Goal: Information Seeking & Learning: Check status

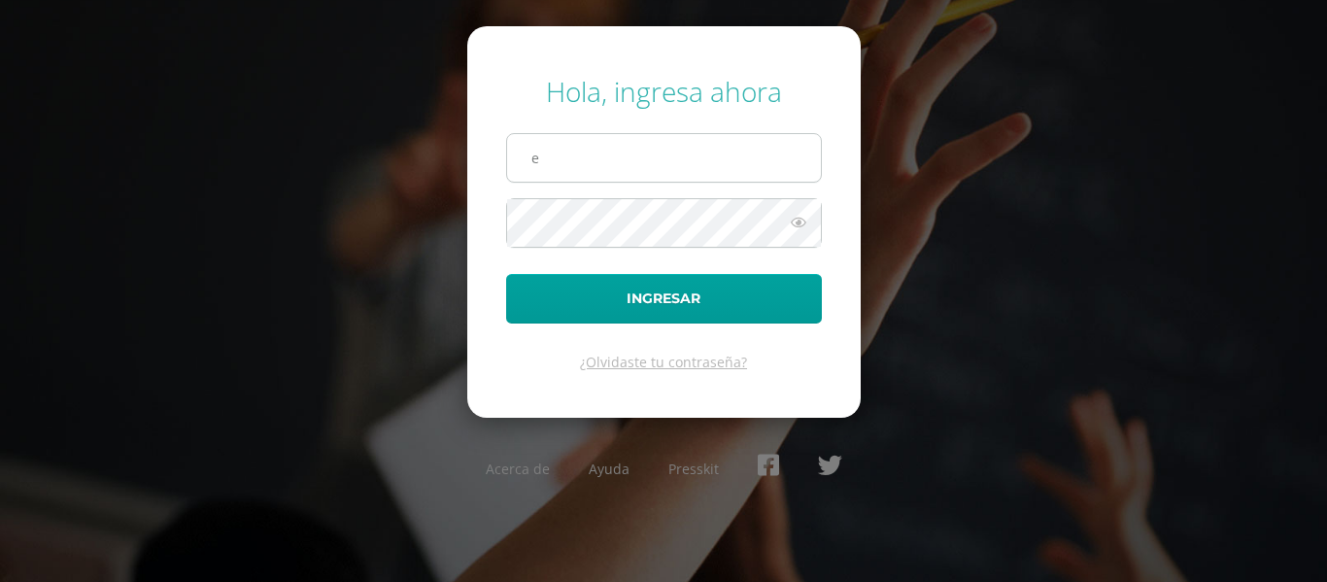
type input "[EMAIL_ADDRESS][DOMAIN_NAME]"
click at [506, 274] on button "Ingresar" at bounding box center [664, 299] width 316 height 50
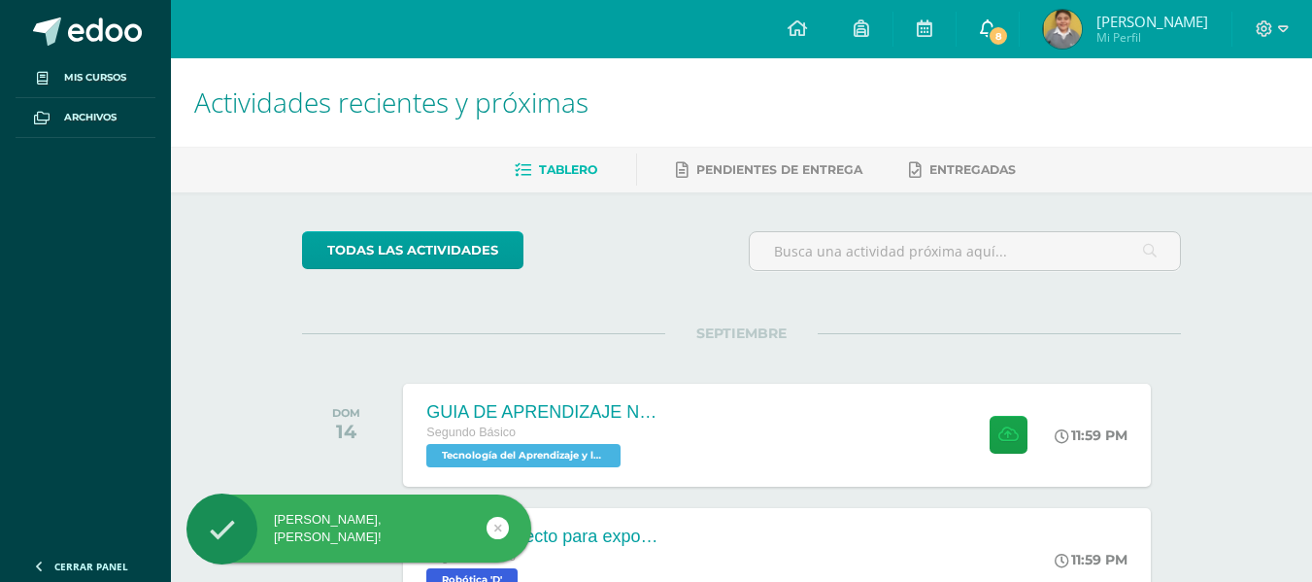
click at [1009, 31] on span "8" at bounding box center [998, 35] width 21 height 21
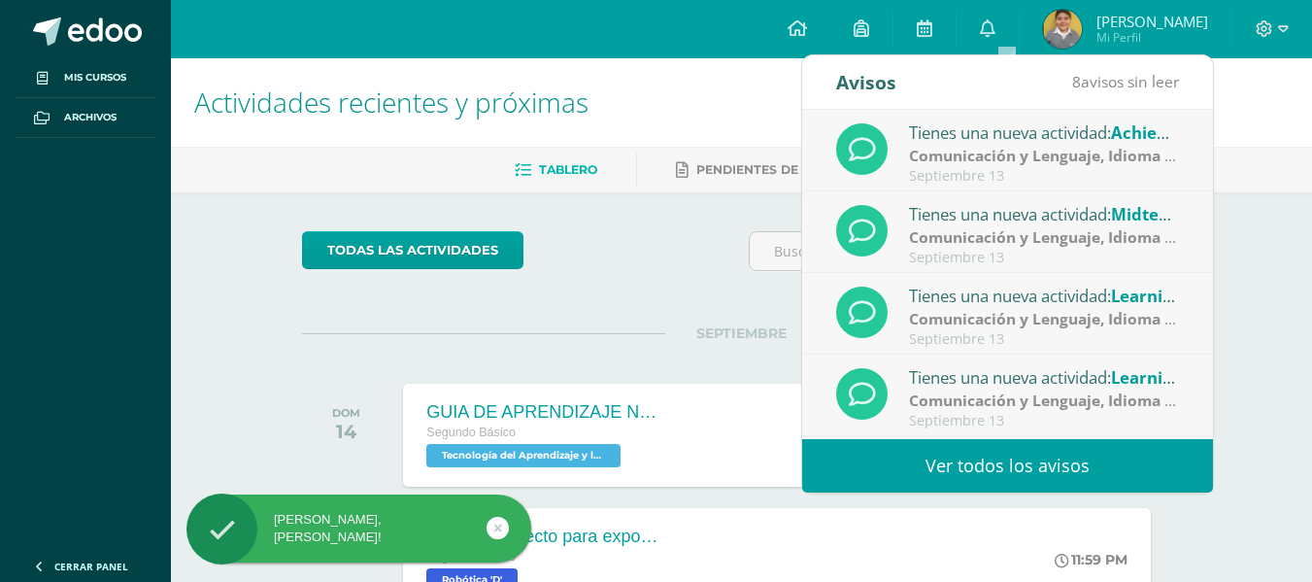
click at [999, 456] on link "Ver todos los avisos" at bounding box center [1007, 465] width 411 height 53
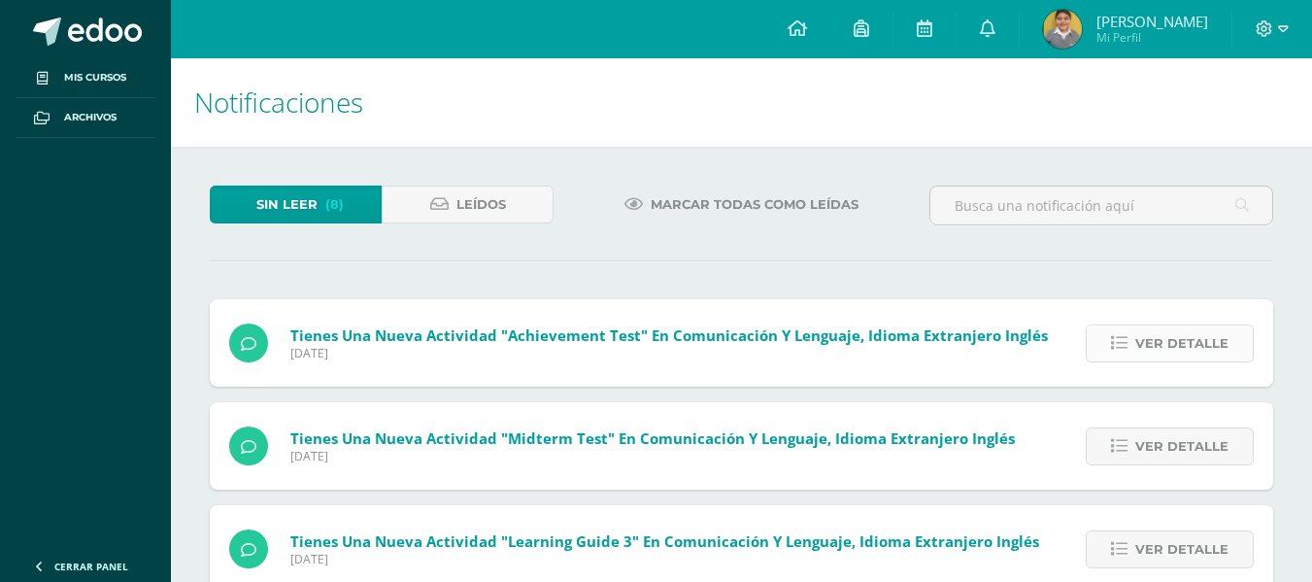
click at [1201, 342] on span "Ver detalle" at bounding box center [1181, 343] width 93 height 36
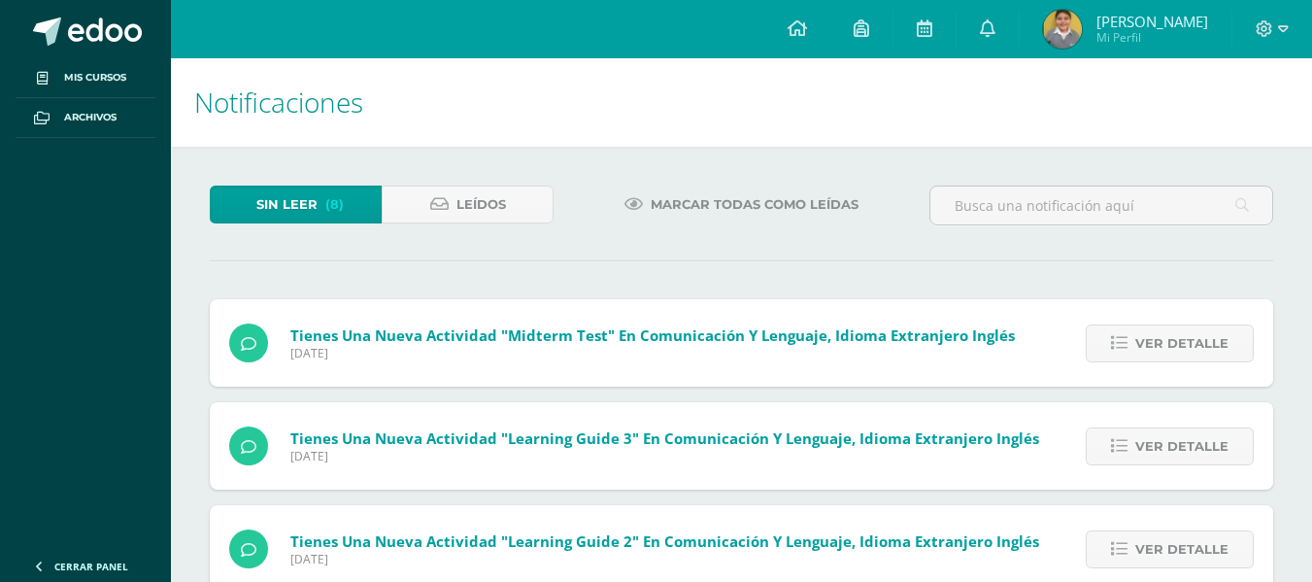
click at [1201, 342] on span "Ver detalle" at bounding box center [1181, 343] width 93 height 36
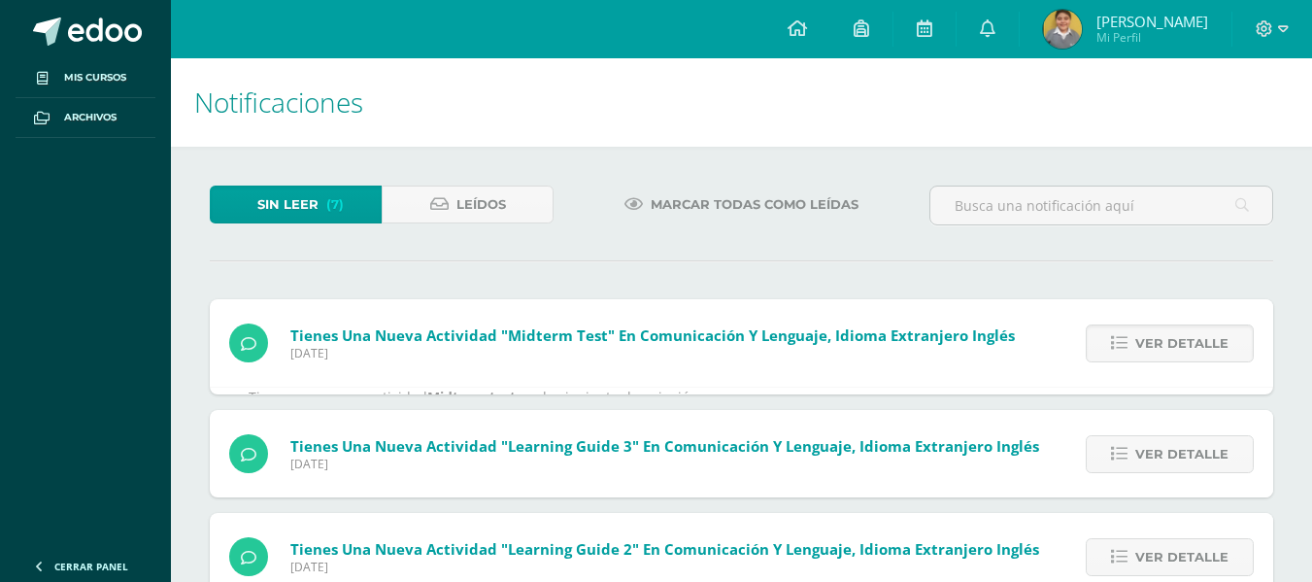
click at [1201, 342] on span "Ver detalle" at bounding box center [1181, 343] width 93 height 36
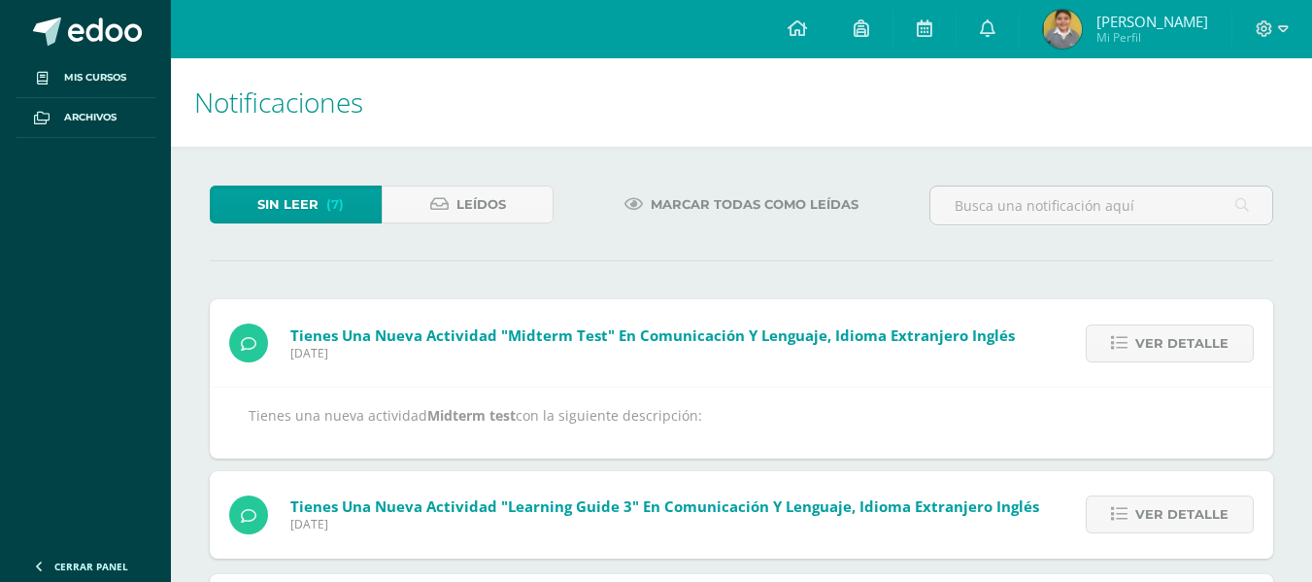
click at [1201, 342] on span "Ver detalle" at bounding box center [1181, 343] width 93 height 36
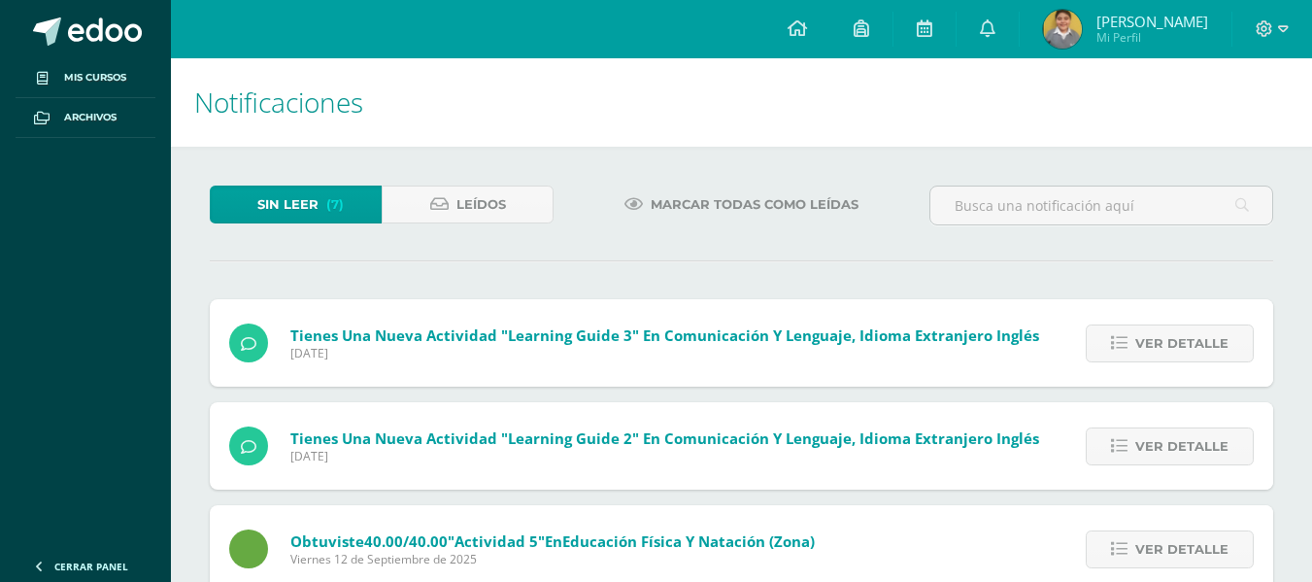
click at [1201, 342] on span "Ver detalle" at bounding box center [1181, 343] width 93 height 36
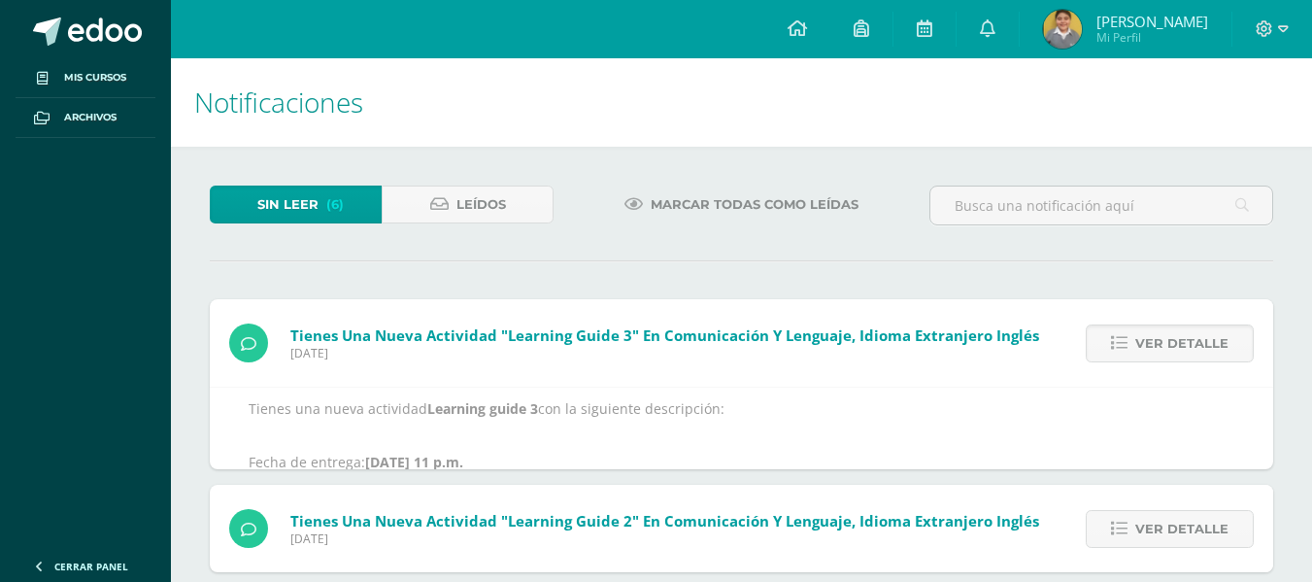
click at [1201, 342] on span "Ver detalle" at bounding box center [1181, 343] width 93 height 36
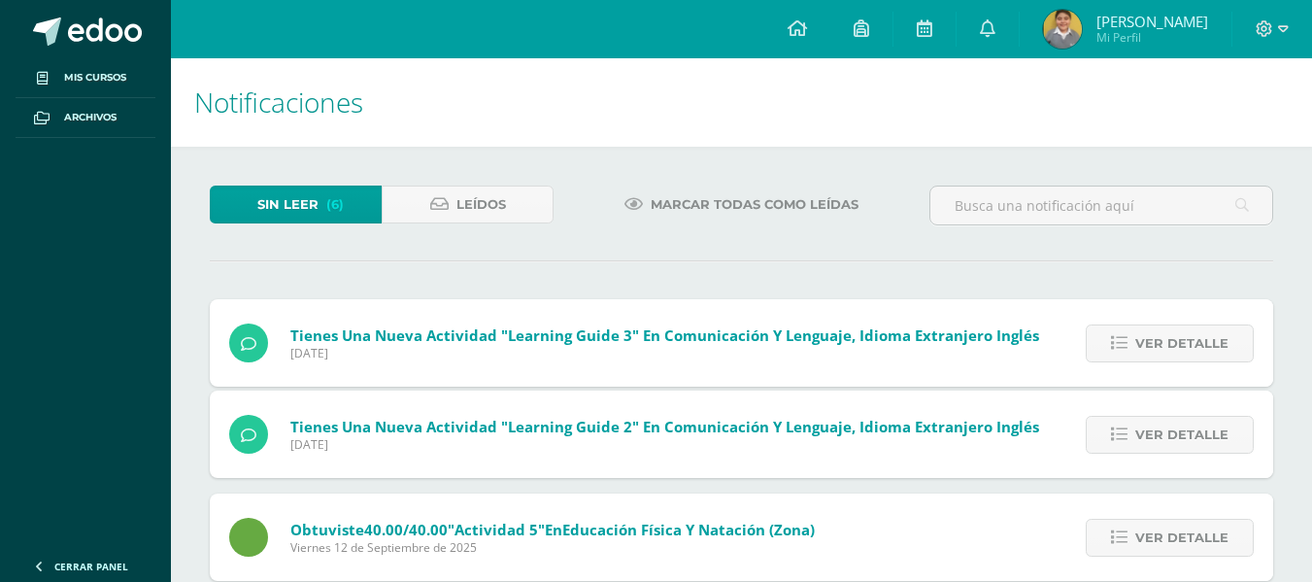
click at [1201, 342] on span "Ver detalle" at bounding box center [1181, 343] width 93 height 36
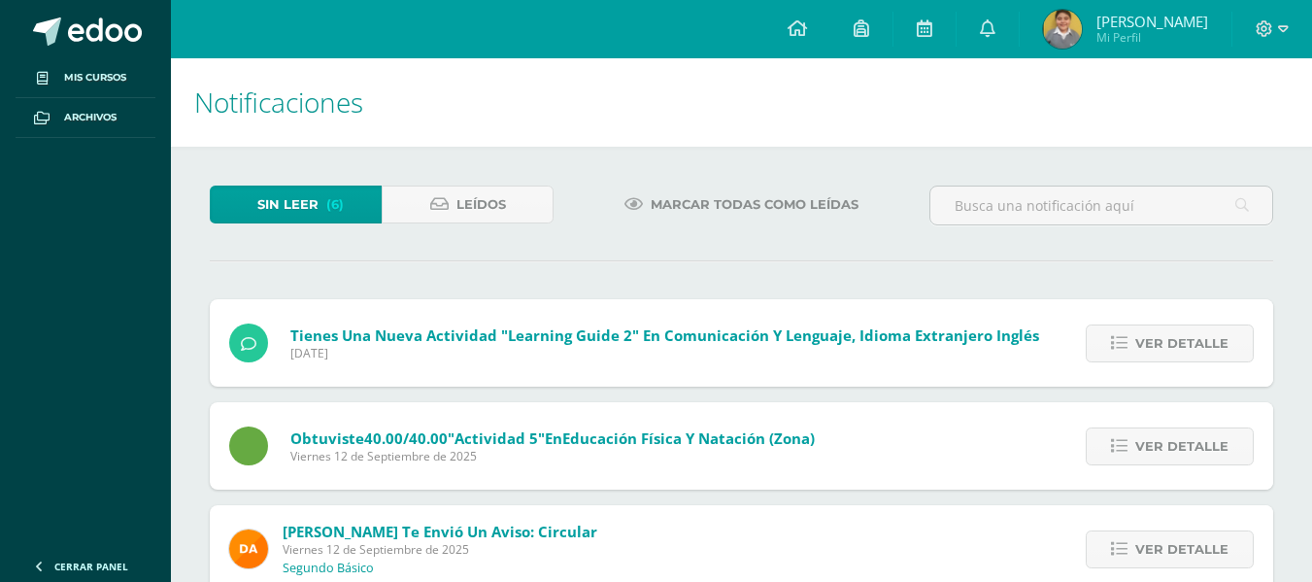
click at [1201, 342] on span "Ver detalle" at bounding box center [1181, 343] width 93 height 36
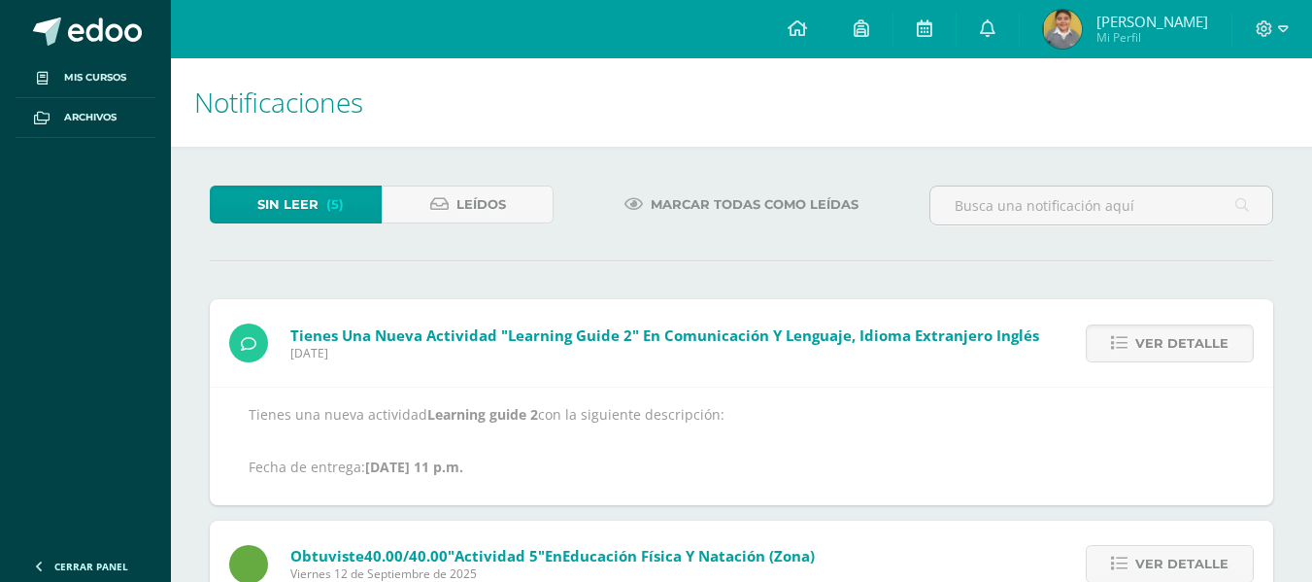
click at [1201, 342] on span "Ver detalle" at bounding box center [1181, 343] width 93 height 36
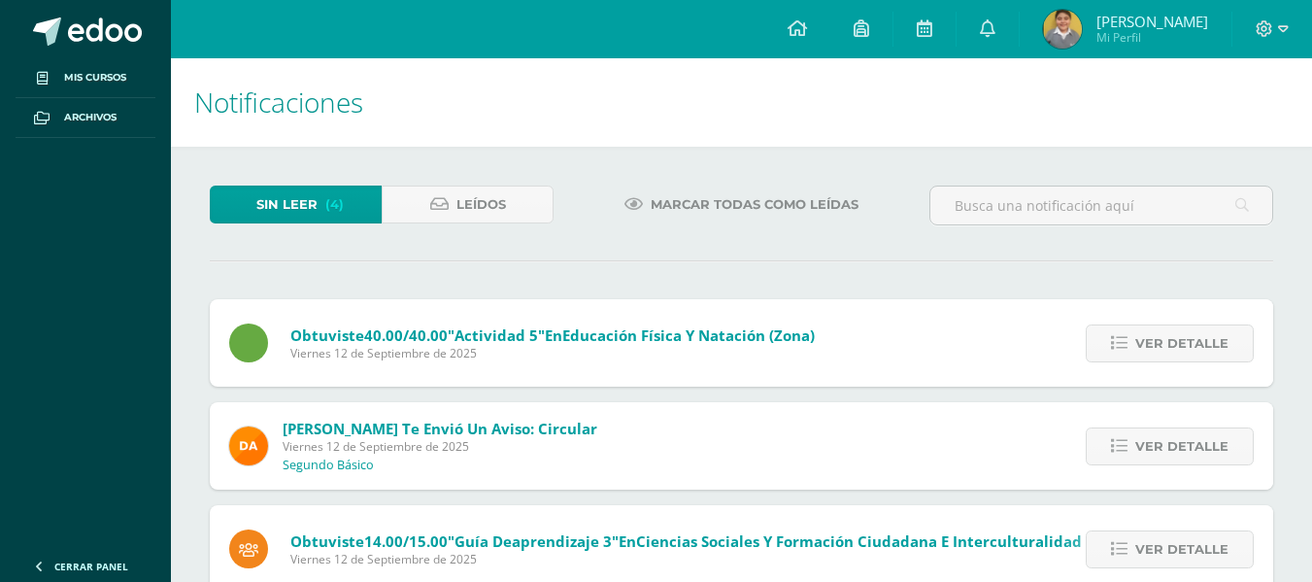
click at [1201, 342] on span "Ver detalle" at bounding box center [1181, 343] width 93 height 36
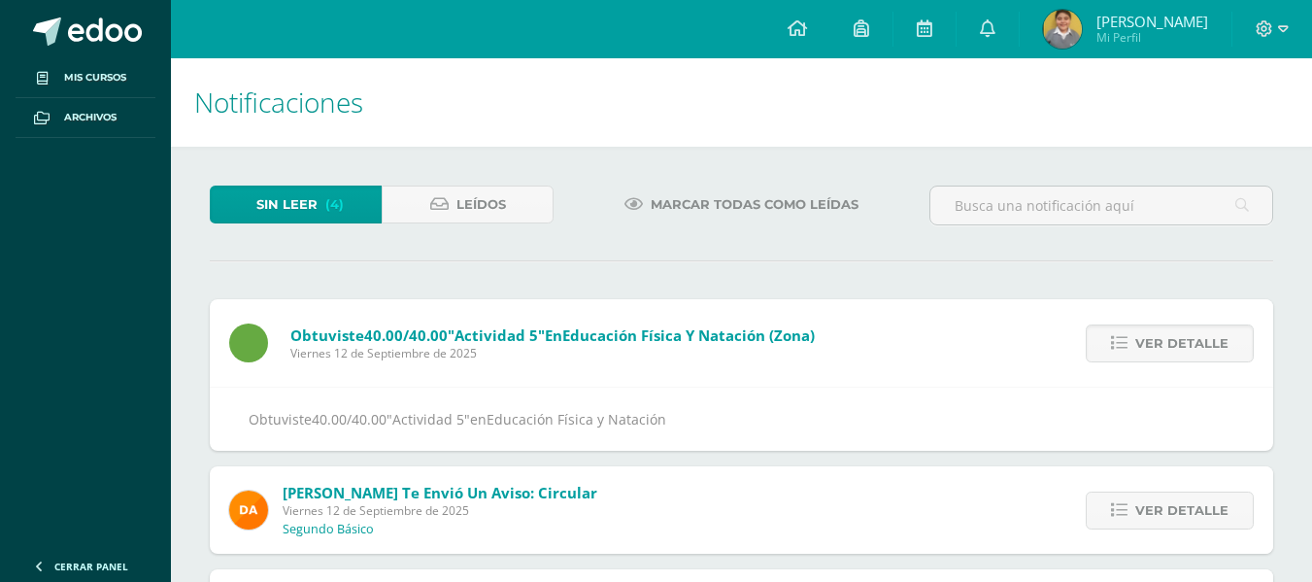
click at [1201, 342] on span "Ver detalle" at bounding box center [1181, 343] width 93 height 36
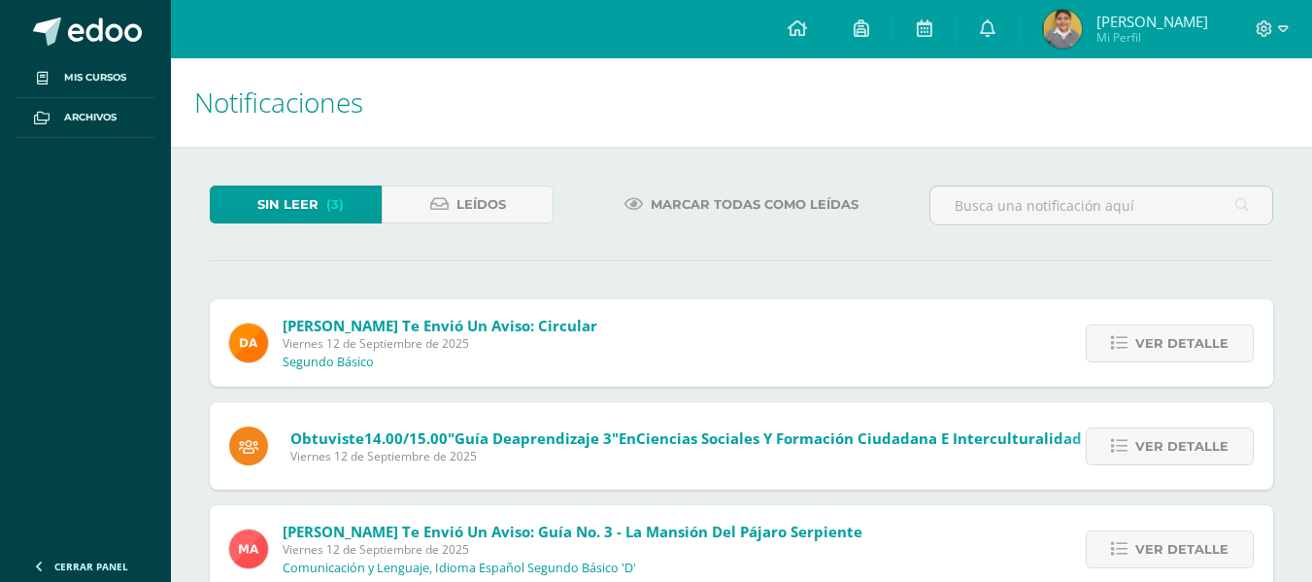
click at [1201, 342] on span "Ver detalle" at bounding box center [1181, 343] width 93 height 36
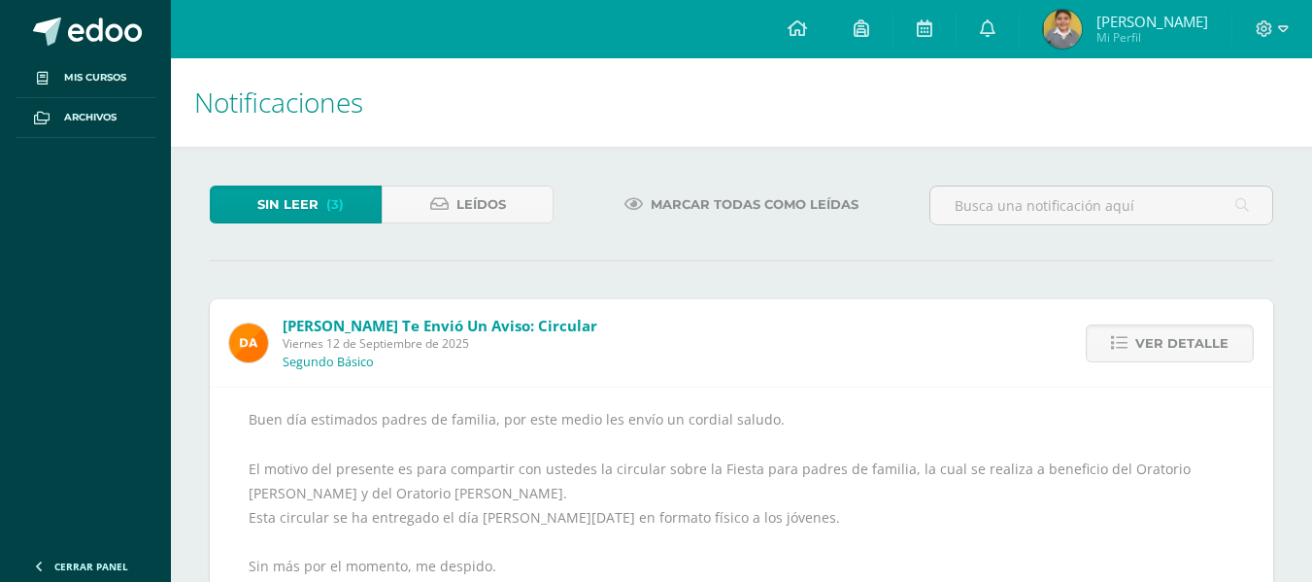
click at [1201, 342] on span "Ver detalle" at bounding box center [1181, 343] width 93 height 36
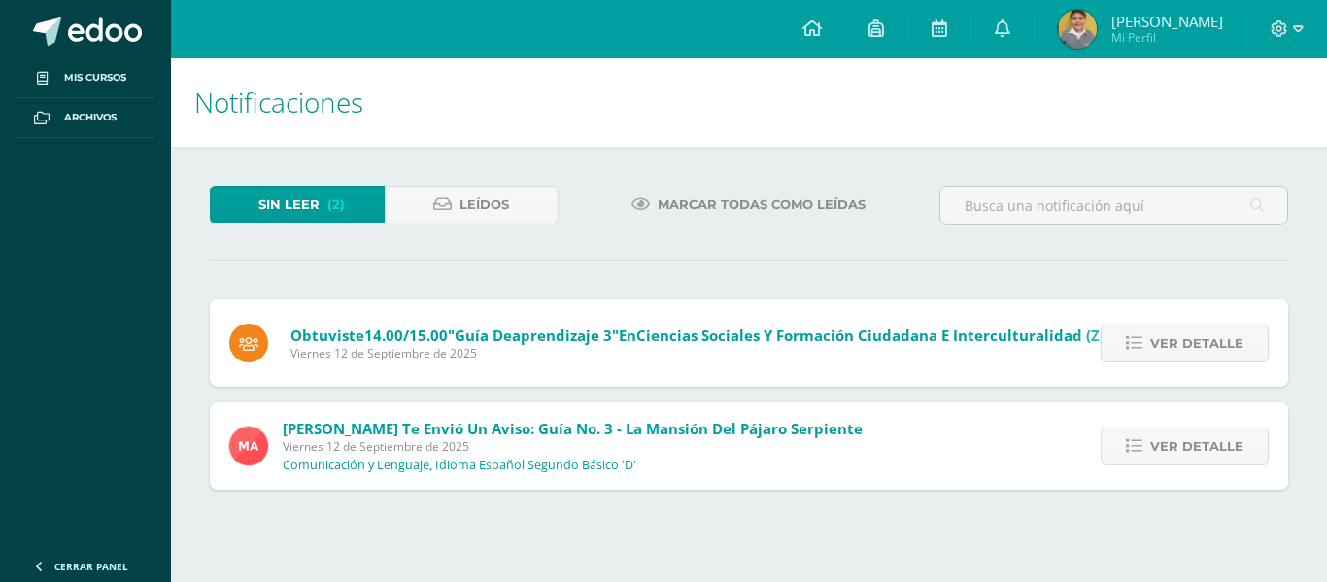
click at [1201, 342] on span "Ver detalle" at bounding box center [1196, 343] width 93 height 36
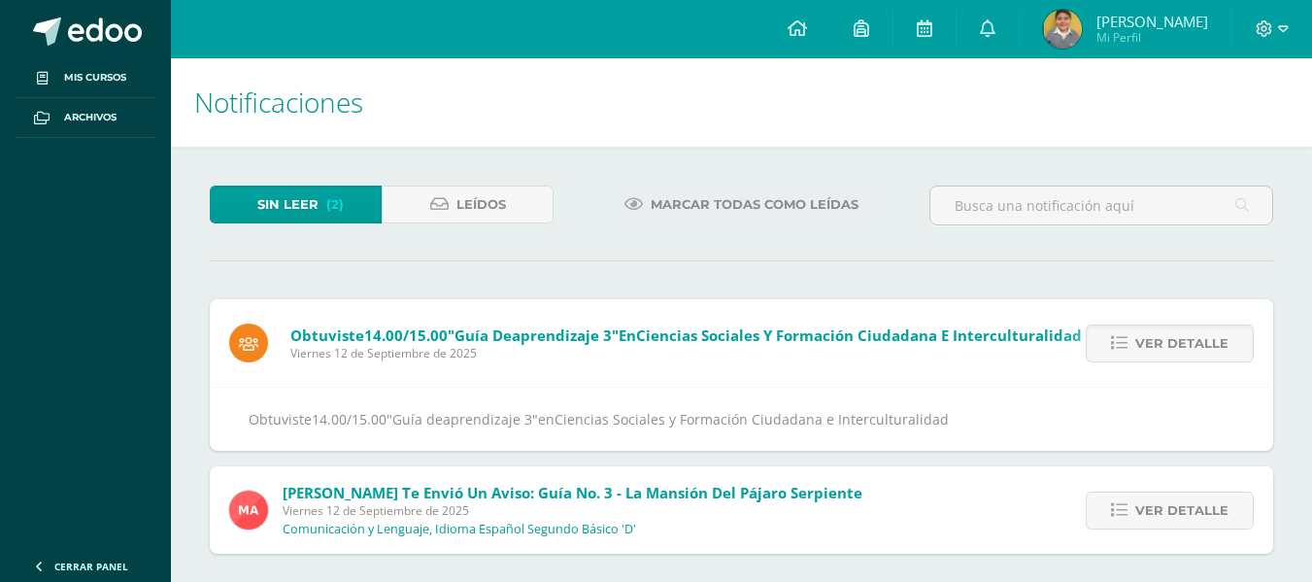
click at [1201, 342] on span "Ver detalle" at bounding box center [1181, 343] width 93 height 36
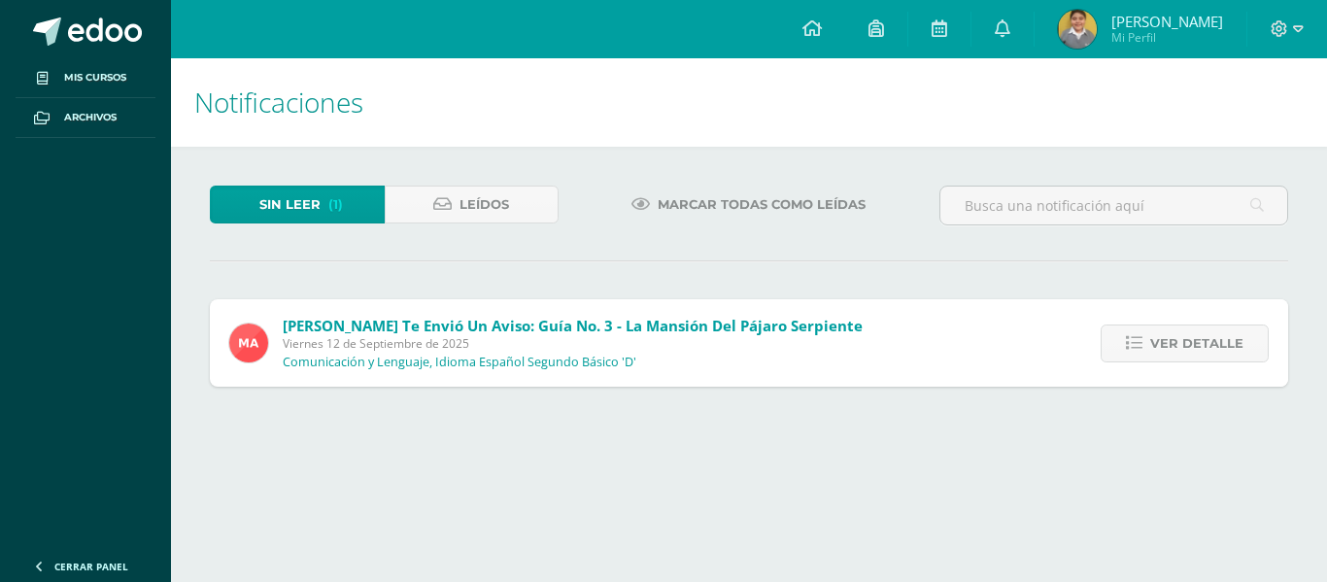
click at [1201, 342] on span "Ver detalle" at bounding box center [1196, 343] width 93 height 36
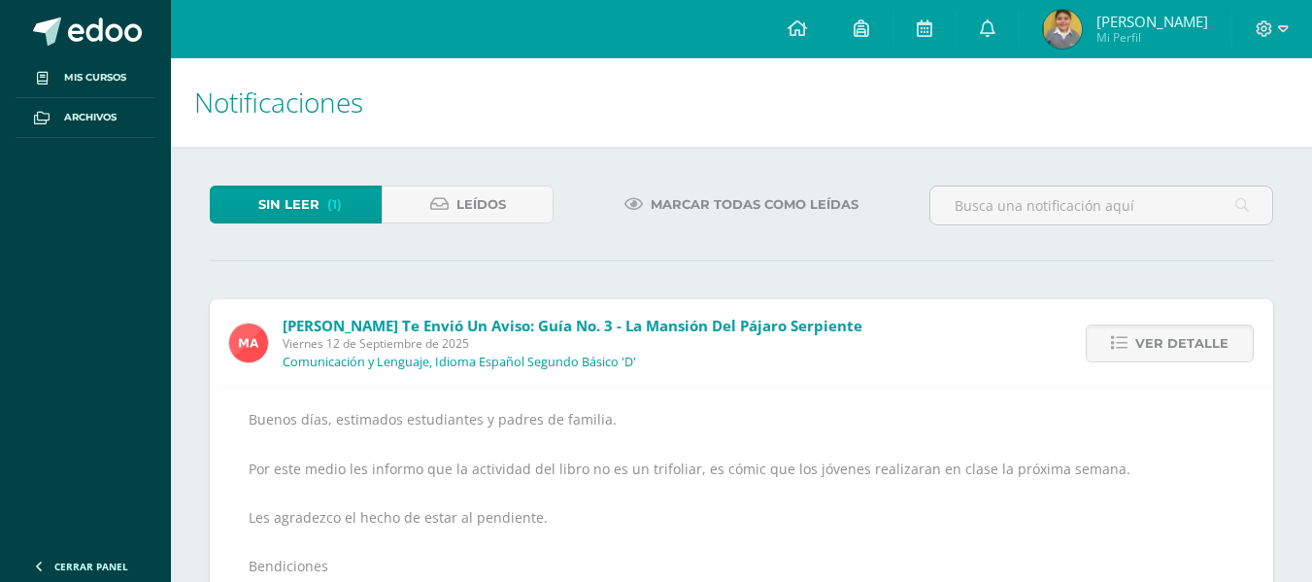
click at [1201, 342] on span "Ver detalle" at bounding box center [1181, 343] width 93 height 36
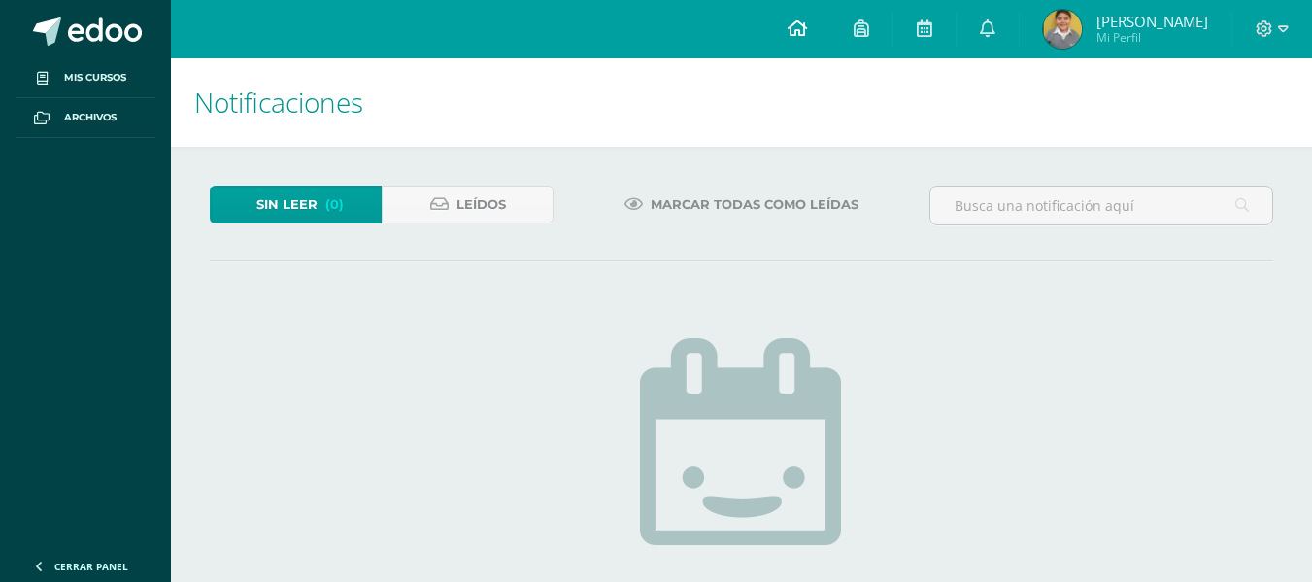
click at [820, 44] on link at bounding box center [797, 29] width 66 height 58
